Goal: Information Seeking & Learning: Learn about a topic

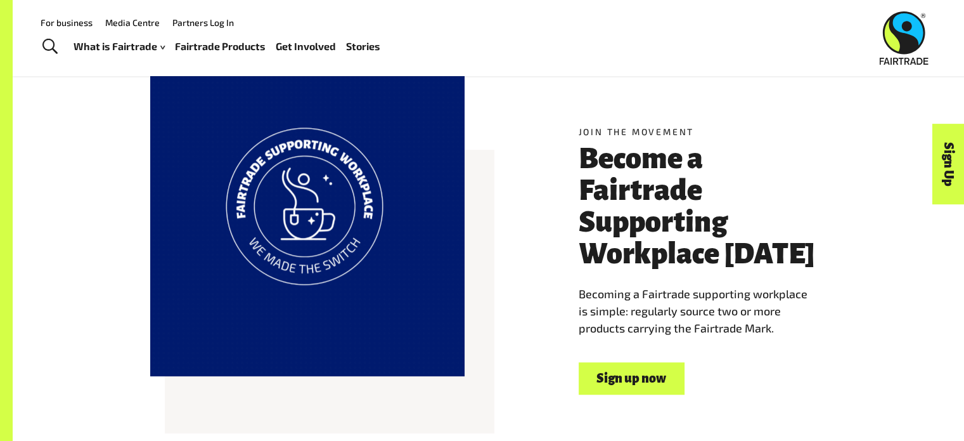
scroll to position [704, 0]
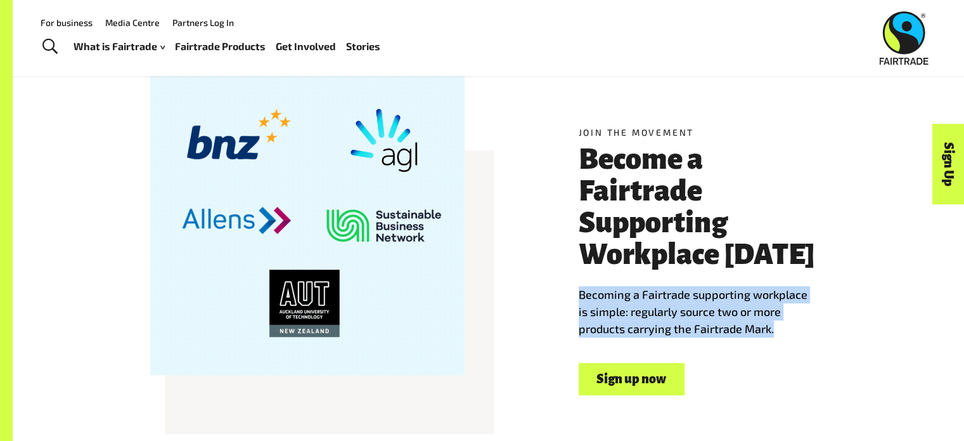
drag, startPoint x: 591, startPoint y: 301, endPoint x: 782, endPoint y: 332, distance: 193.2
click at [782, 332] on p "Becoming a Fairtrade supporting workplace is simple: regularly source two or mo…" at bounding box center [703, 311] width 248 height 51
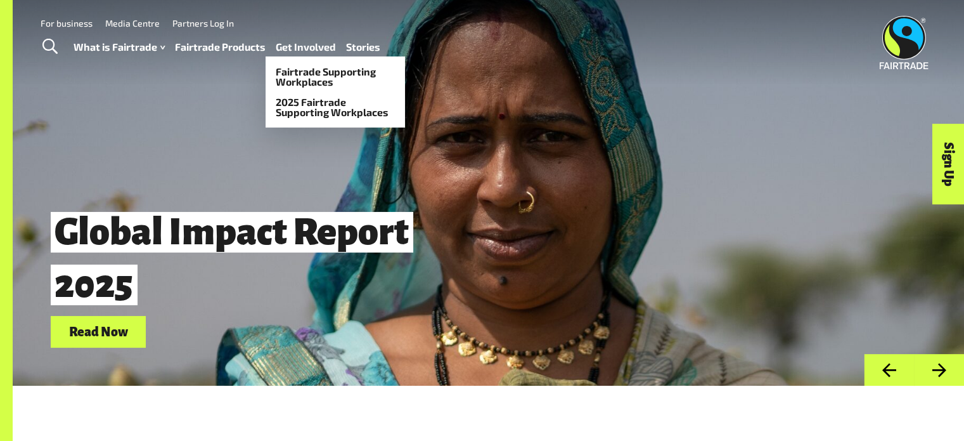
click at [304, 45] on link "Get Involved" at bounding box center [306, 47] width 60 height 18
